Goal: Find specific fact: Find specific fact

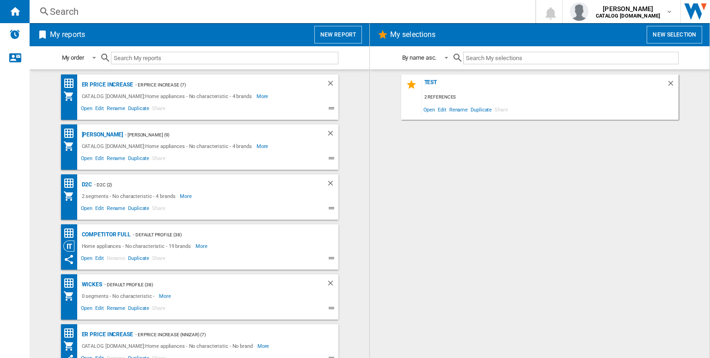
click at [220, 11] on div "Search" at bounding box center [280, 11] width 461 height 13
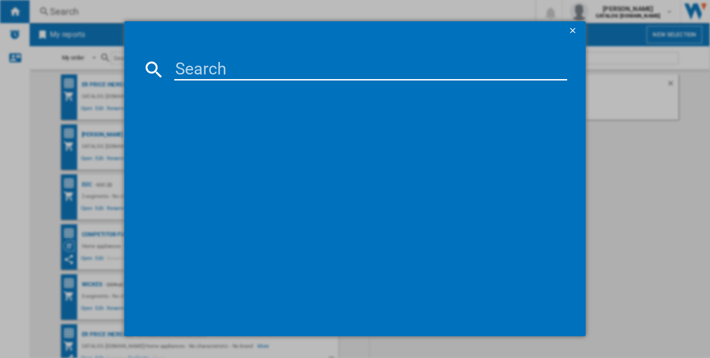
drag, startPoint x: 231, startPoint y: 54, endPoint x: 228, endPoint y: 65, distance: 11.1
click at [228, 65] on md-dialog-content at bounding box center [354, 188] width 461 height 296
click at [228, 65] on input at bounding box center [370, 69] width 393 height 22
paste input "DCB331010M"
type input "DCB331010M"
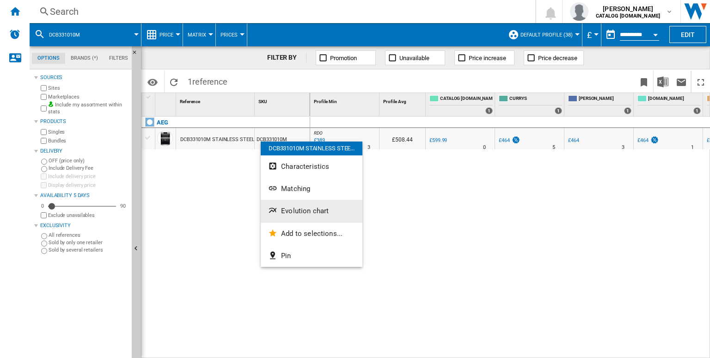
click at [294, 207] on span "Evolution chart" at bounding box center [305, 211] width 48 height 8
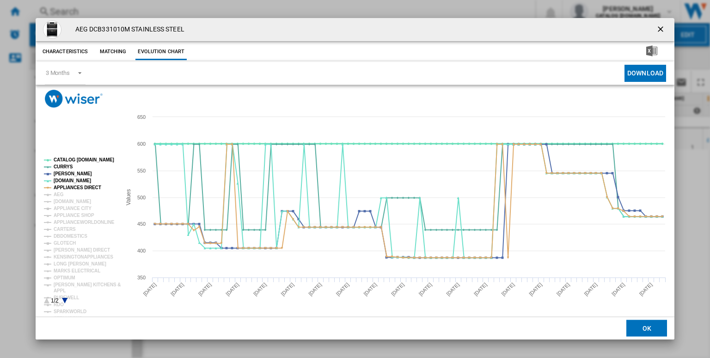
click at [74, 161] on tspan "CATALOG [DOMAIN_NAME]" at bounding box center [84, 159] width 61 height 5
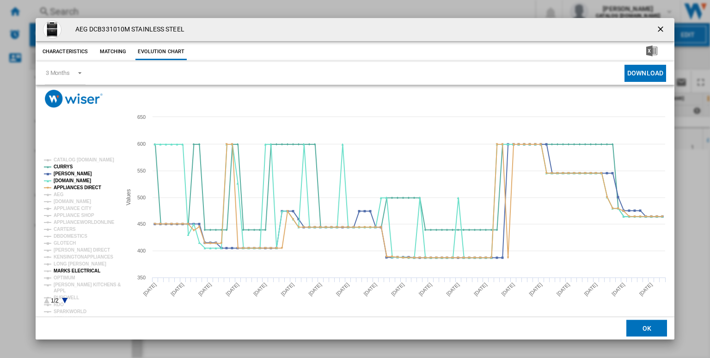
click at [70, 270] on tspan "MARKS ELECTRICAL" at bounding box center [77, 270] width 47 height 5
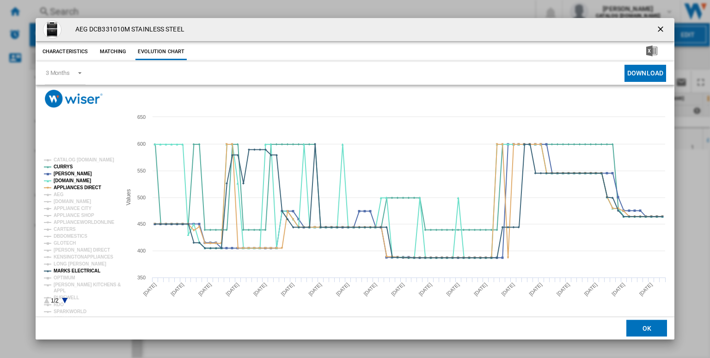
click at [658, 31] on ng-md-icon "getI18NText('BUTTONS.CLOSE_DIALOG')" at bounding box center [661, 30] width 11 height 11
